Goal: Transaction & Acquisition: Purchase product/service

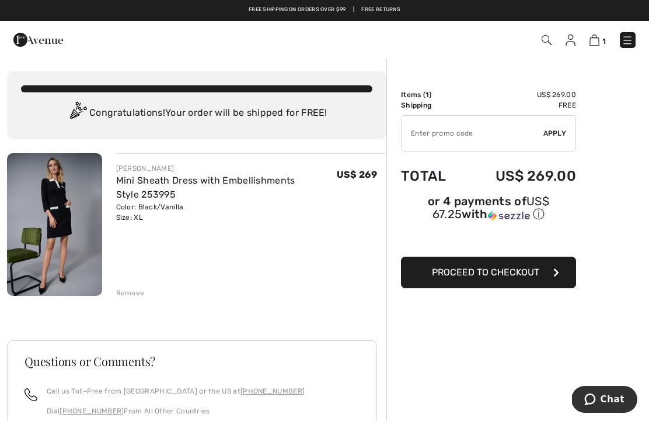
click at [537, 276] on span "Proceed to Checkout" at bounding box center [485, 271] width 107 height 11
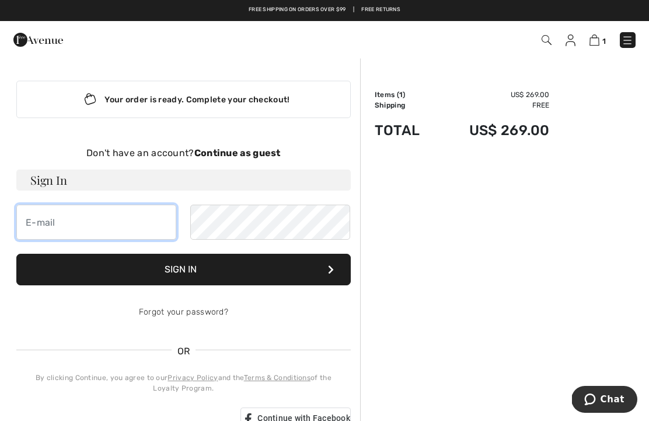
click at [74, 228] on input "email" at bounding box center [96, 221] width 160 height 35
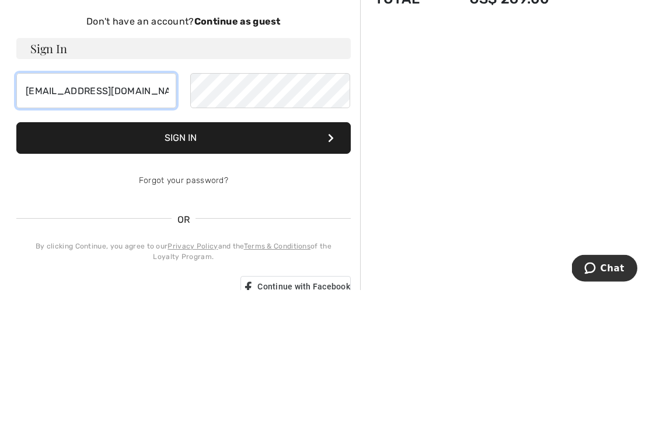
type input "[EMAIL_ADDRESS][DOMAIN_NAME]"
click at [282, 253] on button "Sign In" at bounding box center [183, 269] width 335 height 32
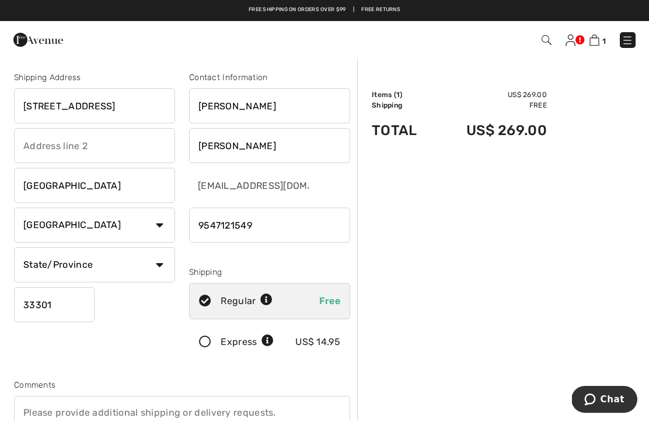
click at [572, 42] on img at bounding box center [571, 40] width 10 height 12
click at [569, 46] on img at bounding box center [571, 40] width 10 height 12
click at [574, 46] on img at bounding box center [571, 40] width 10 height 12
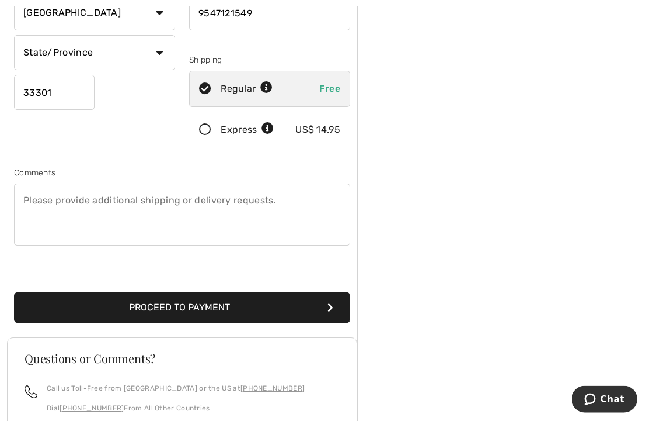
scroll to position [242, 0]
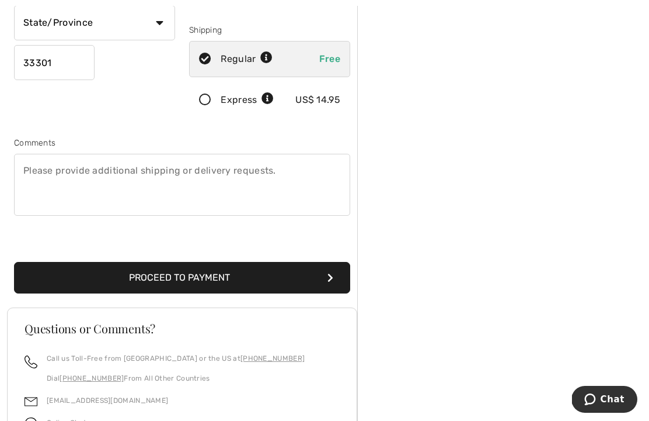
click at [239, 277] on button "Proceed to Payment" at bounding box center [182, 278] width 336 height 32
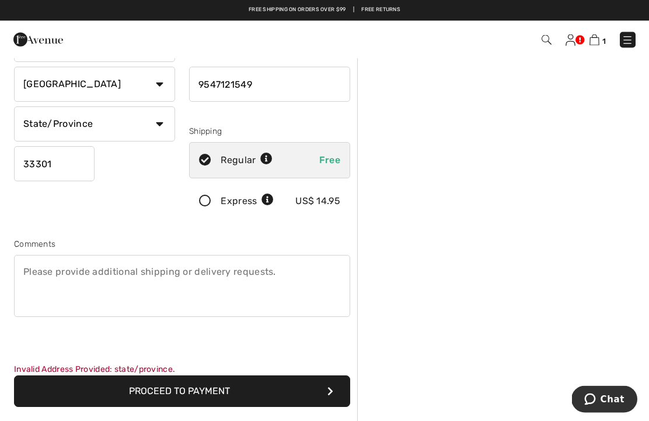
scroll to position [103, 0]
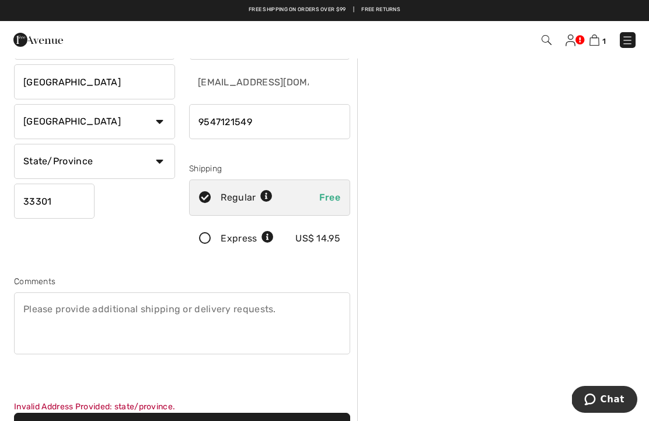
click at [158, 118] on select "Country Canada United States Afghanistan Aland Islands Albania Algeria American…" at bounding box center [94, 121] width 161 height 35
click at [154, 164] on select "State/Province Alabama Alaska American Samoa Arizona Arkansas California Colora…" at bounding box center [94, 161] width 161 height 35
select select "FL"
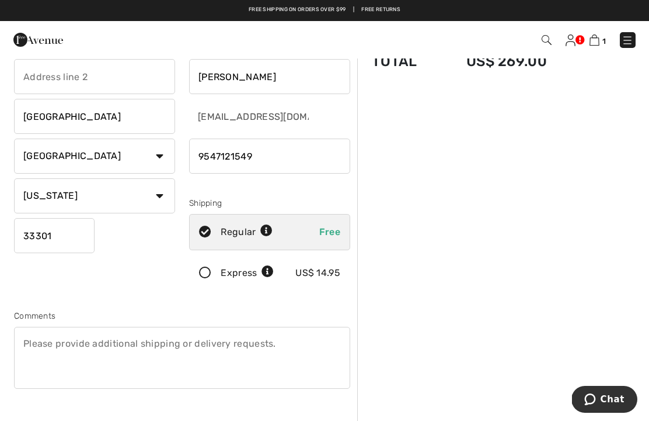
scroll to position [68, 0]
click at [151, 196] on select "State/Province Alabama Alaska American Samoa Arizona Arkansas California Colora…" at bounding box center [94, 196] width 161 height 35
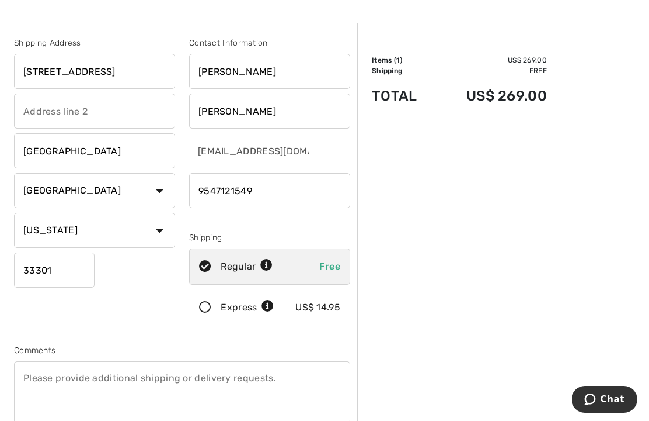
scroll to position [35, 0]
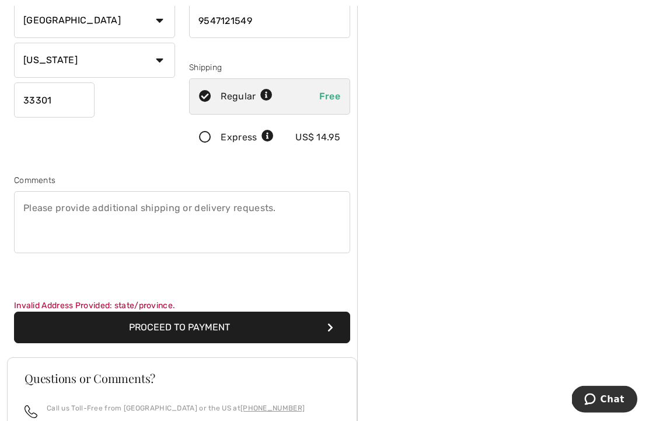
click at [272, 329] on button "Proceed to Payment" at bounding box center [182, 328] width 336 height 32
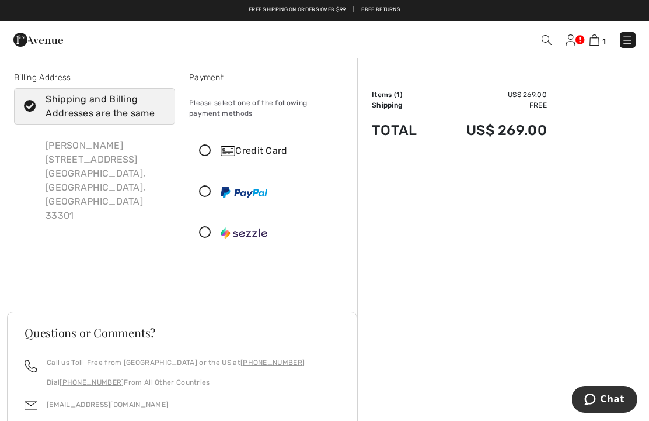
click at [214, 145] on icon at bounding box center [205, 151] width 31 height 12
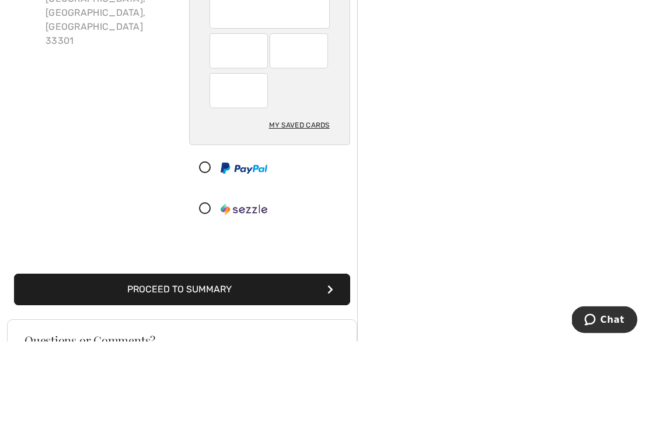
scroll to position [175, 0]
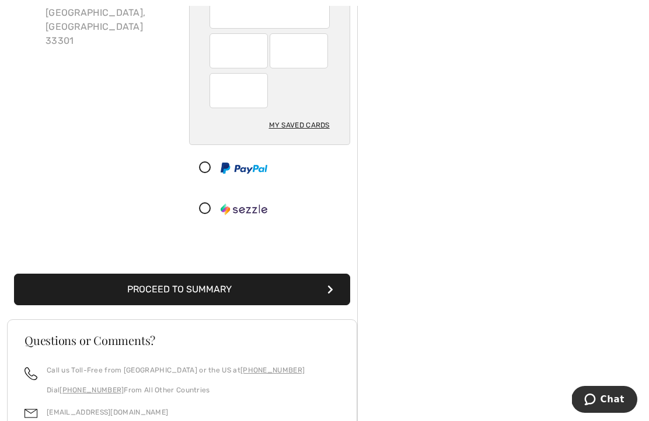
click at [266, 290] on button "Proceed to Summary" at bounding box center [182, 289] width 336 height 32
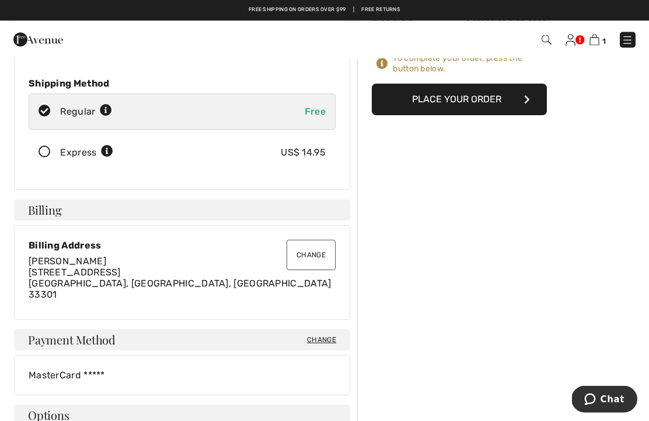
scroll to position [97, 0]
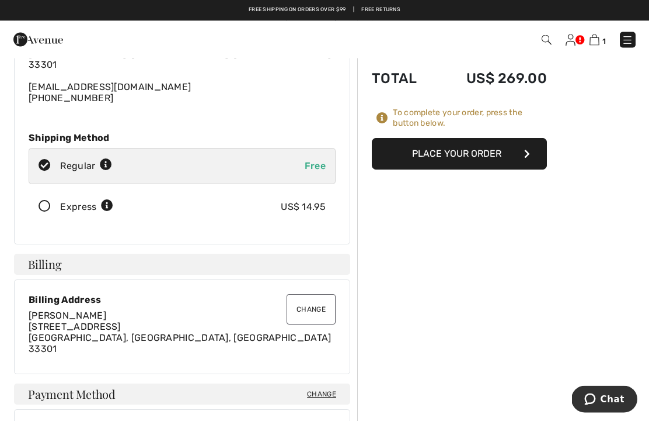
click at [488, 151] on button "Place Your Order" at bounding box center [459, 154] width 175 height 32
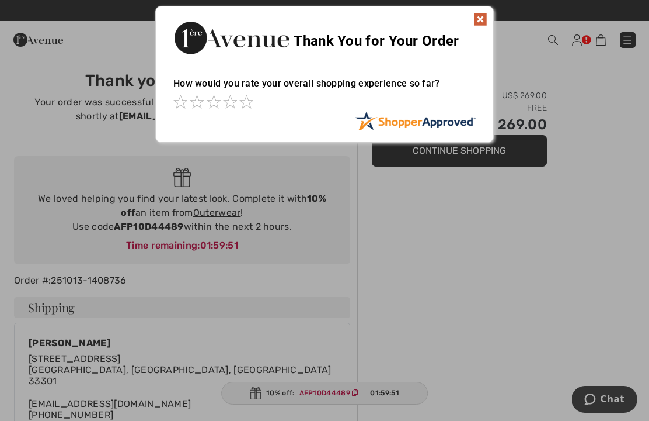
click at [487, 12] on img at bounding box center [481, 19] width 14 height 14
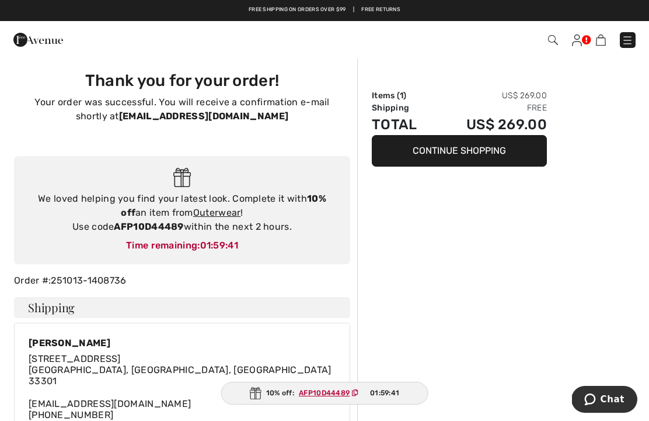
click at [580, 37] on img at bounding box center [577, 40] width 10 height 12
click at [582, 46] on link at bounding box center [577, 40] width 10 height 14
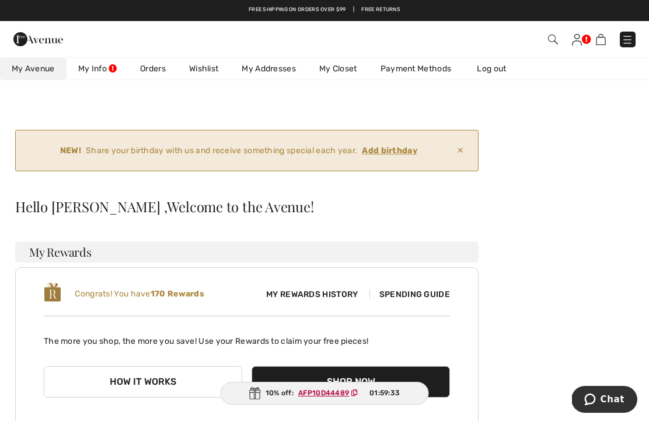
click at [623, 40] on img at bounding box center [628, 40] width 12 height 12
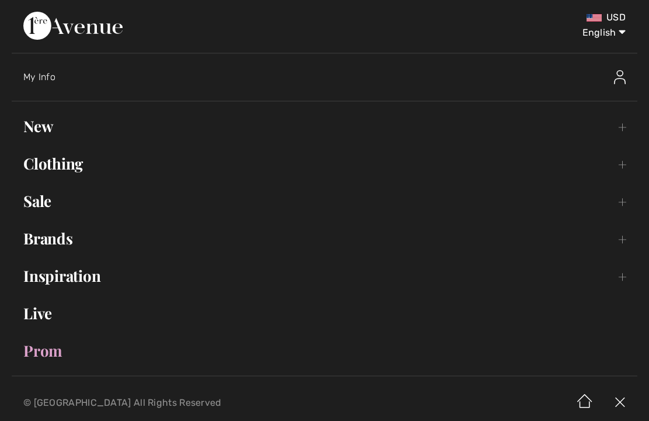
click at [624, 80] on img at bounding box center [620, 77] width 12 height 14
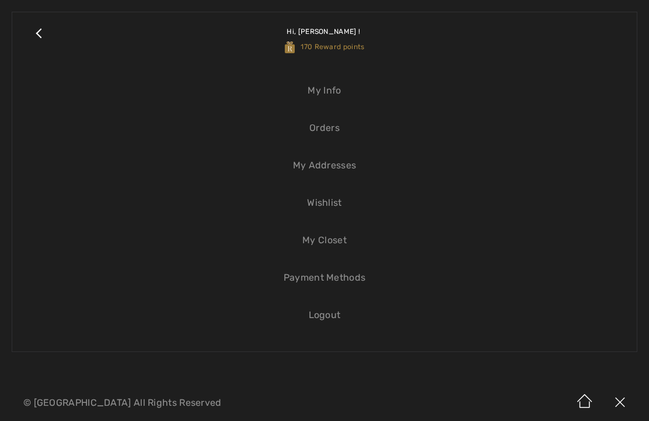
click at [323, 315] on link "Logout" at bounding box center [325, 315] width 602 height 26
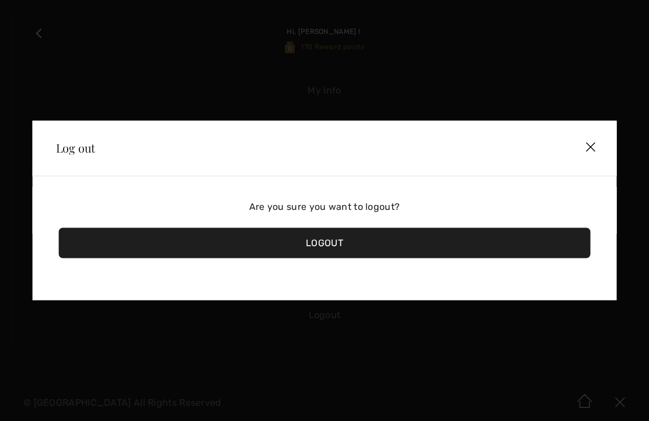
click at [366, 249] on div "Logout" at bounding box center [325, 243] width 532 height 30
